Goal: Check status: Check status

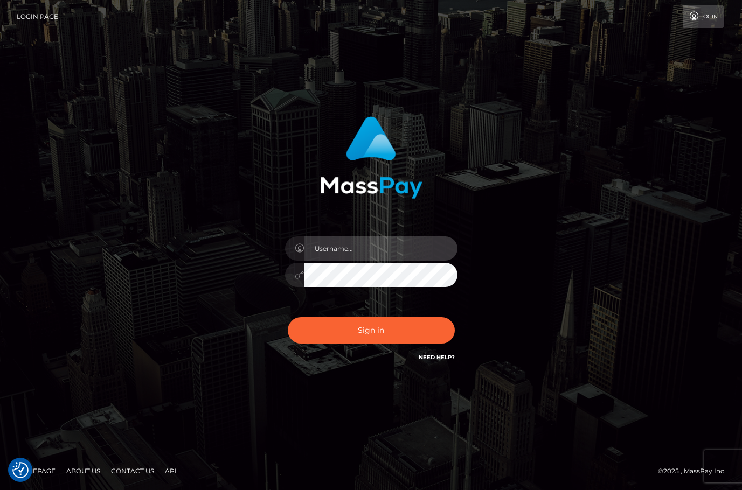
click at [338, 240] on input "text" at bounding box center [380, 248] width 153 height 24
type input "christianc.xcite"
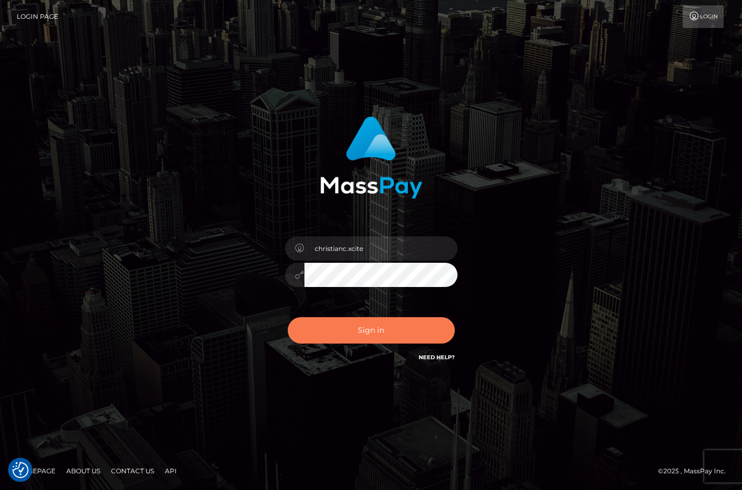
click at [357, 339] on button "Sign in" at bounding box center [371, 330] width 167 height 26
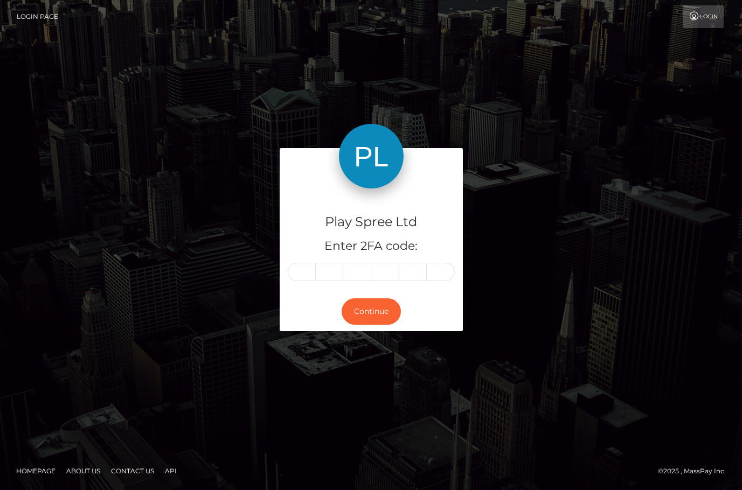
click at [307, 273] on input "text" at bounding box center [302, 272] width 28 height 18
type input "3"
type input "0"
type input "9"
type input "5"
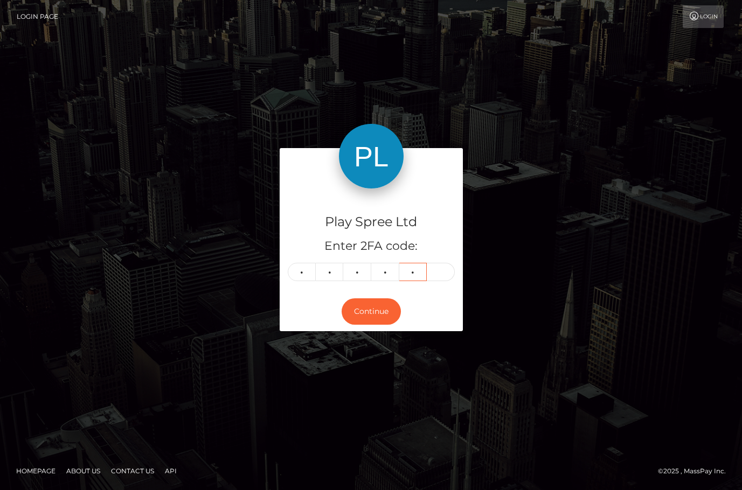
type input "7"
type input "4"
click at [375, 317] on button "Continue" at bounding box center [371, 311] width 59 height 26
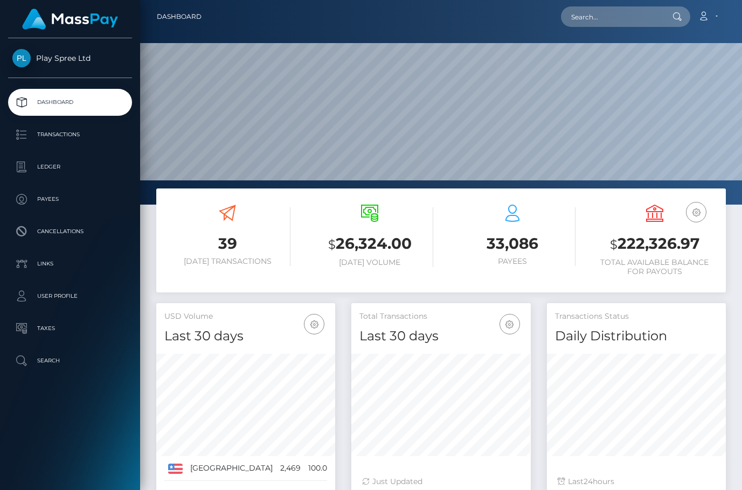
scroll to position [191, 179]
click at [652, 240] on h3 "$ 222,326.97" at bounding box center [654, 244] width 126 height 22
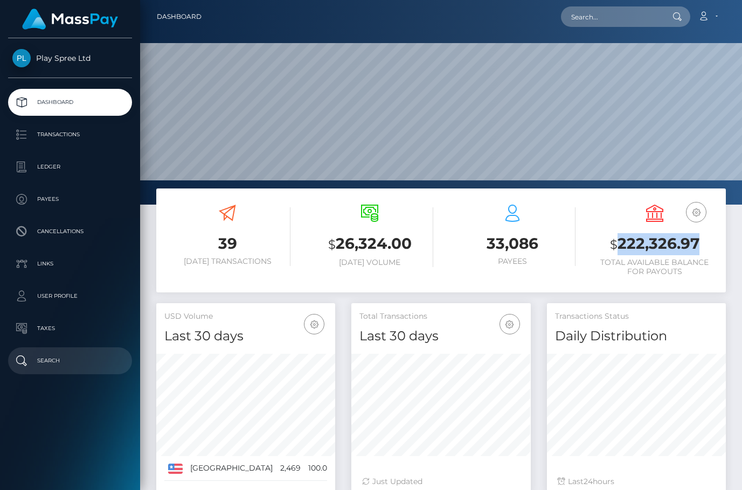
copy h3 "222,326.97"
